Goal: Navigation & Orientation: Find specific page/section

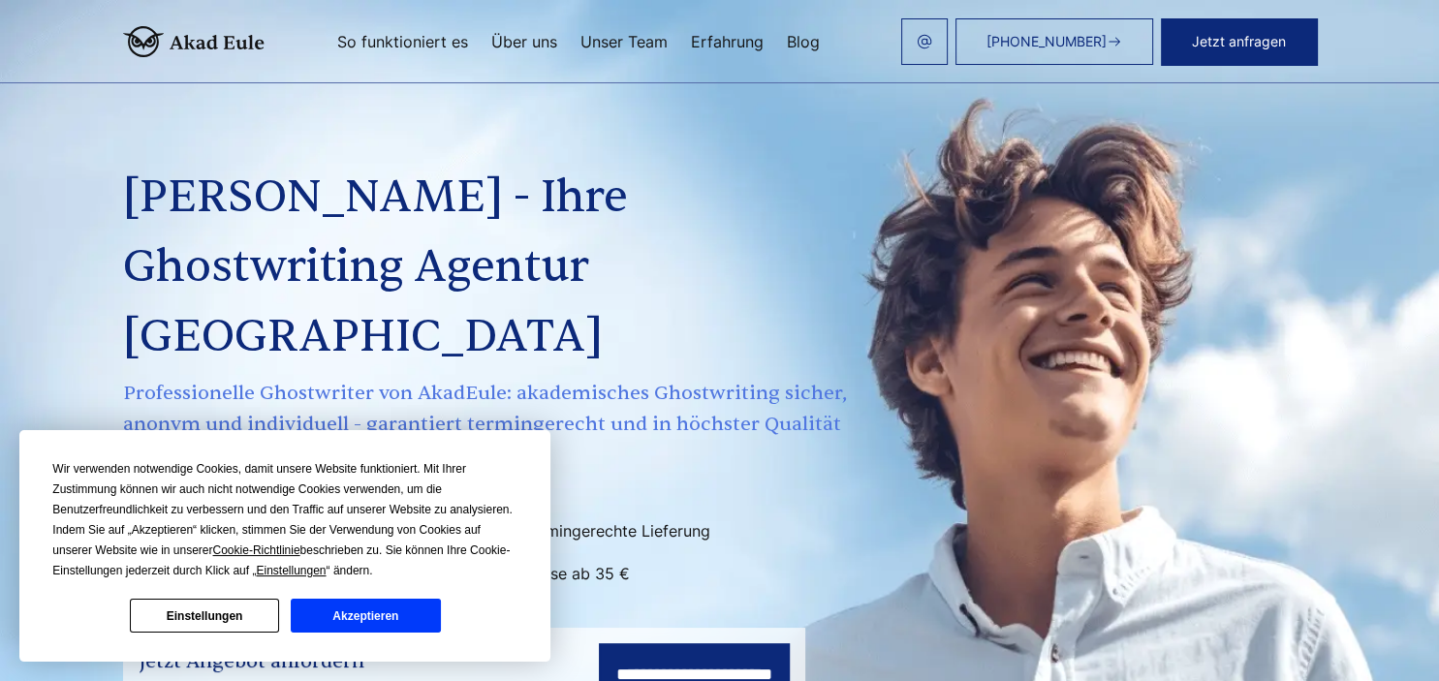
click at [634, 39] on link "Unser Team" at bounding box center [624, 42] width 87 height 16
click at [711, 252] on h1 "[PERSON_NAME] - Ihre Ghostwriting Agentur [GEOGRAPHIC_DATA]" at bounding box center [487, 267] width 729 height 209
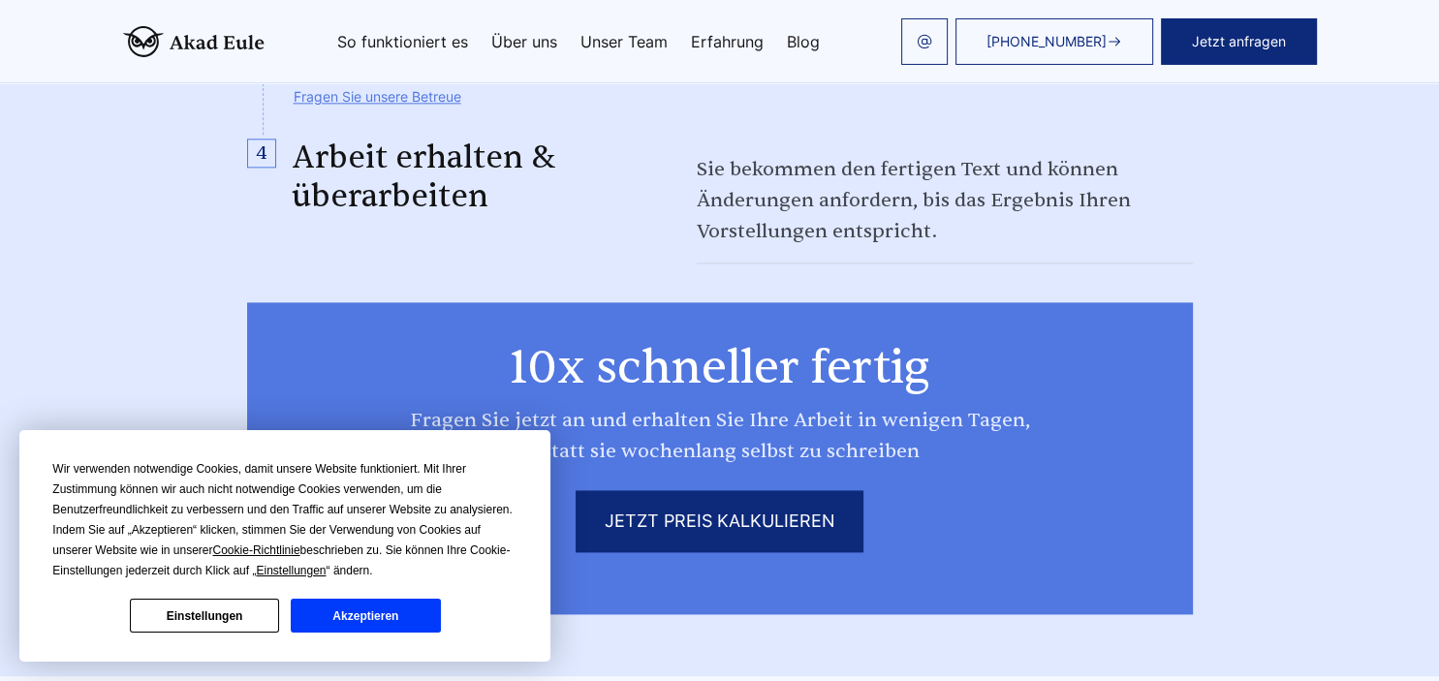
scroll to position [2508, 0]
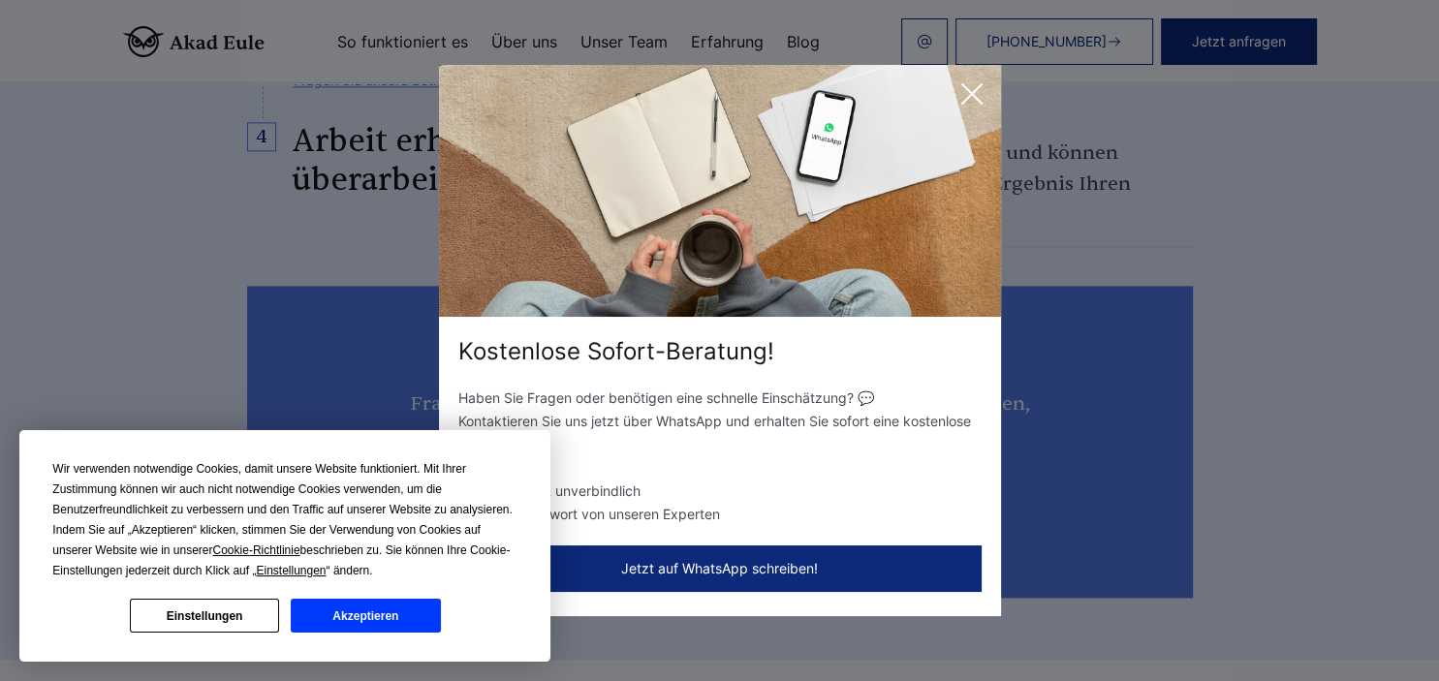
click at [394, 618] on button "Akzeptieren" at bounding box center [365, 616] width 149 height 34
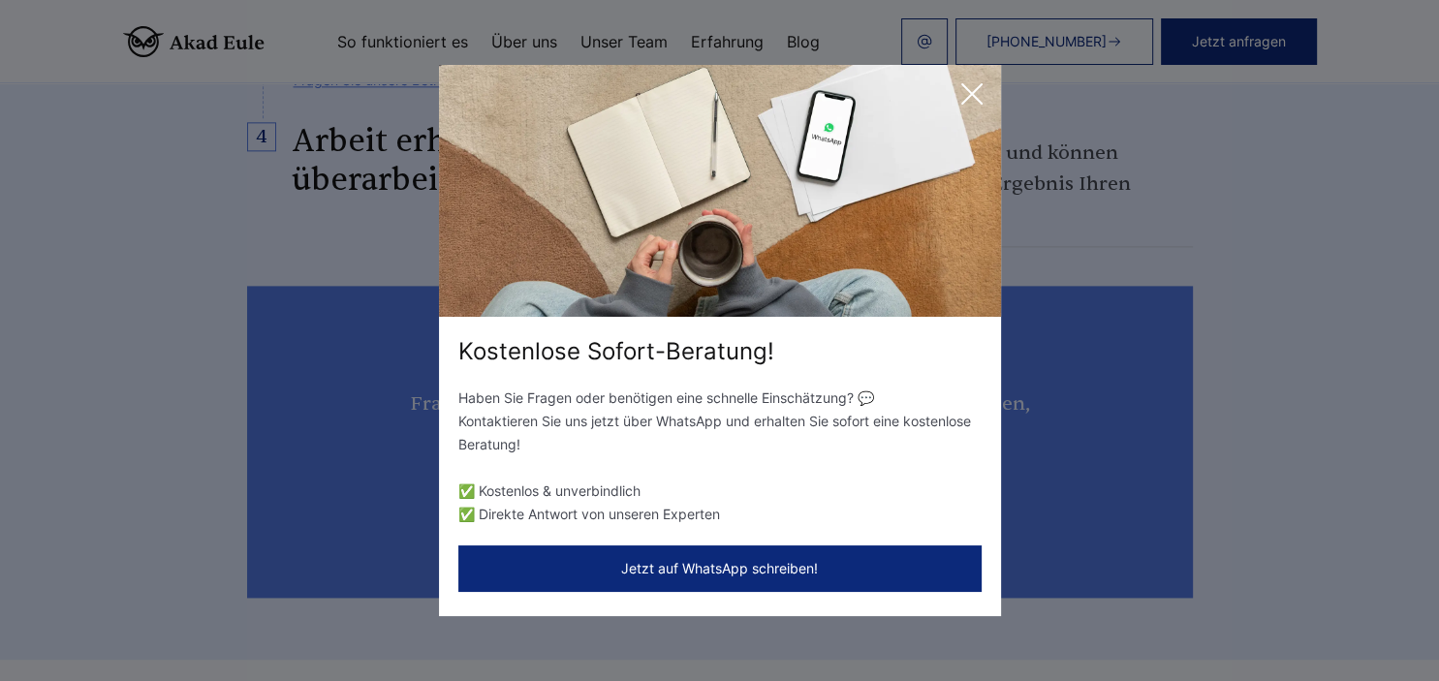
click at [967, 96] on icon at bounding box center [972, 94] width 39 height 39
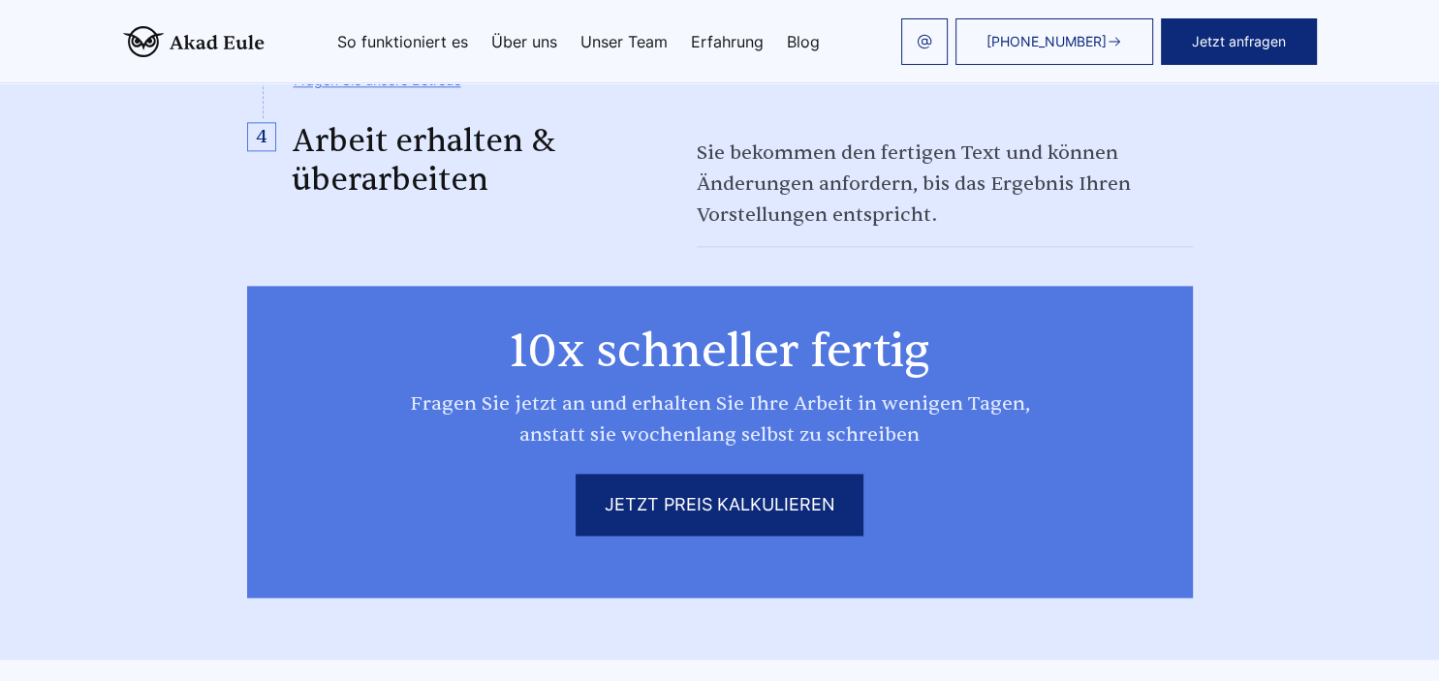
click at [1265, 254] on section "Wie wir arbeiten Ihr Ablauf in vier Schritten Formular ausfüllen 30 bis 60 Minu…" at bounding box center [719, 51] width 1439 height 1217
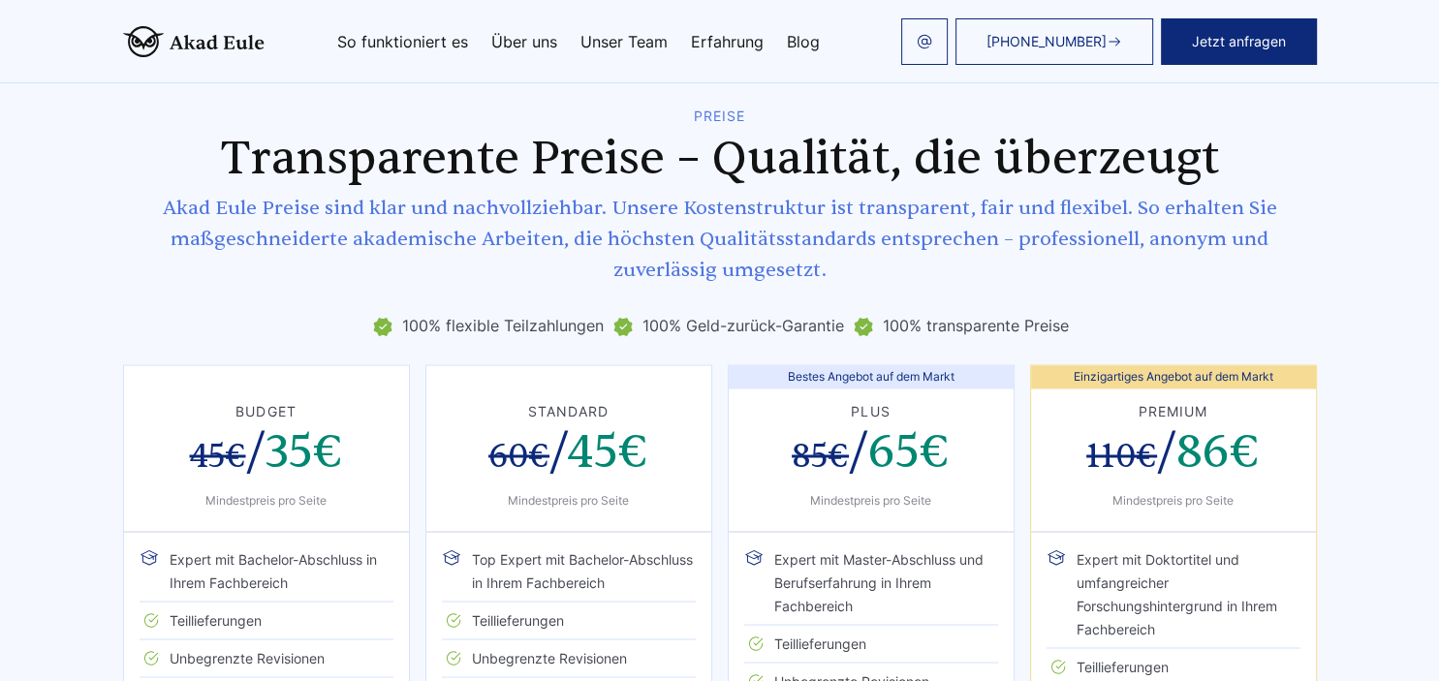
scroll to position [3173, 0]
